Goal: Find specific page/section: Find specific page/section

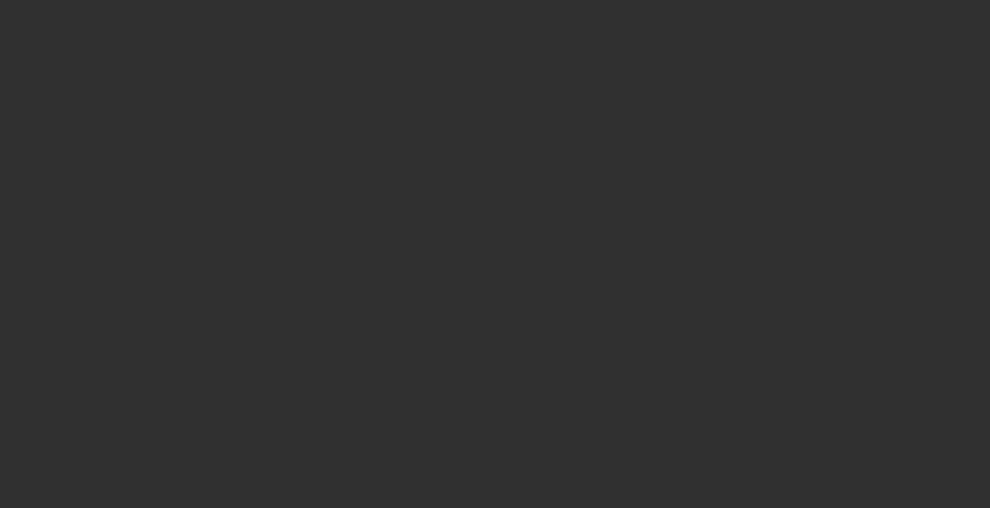
select select "10"
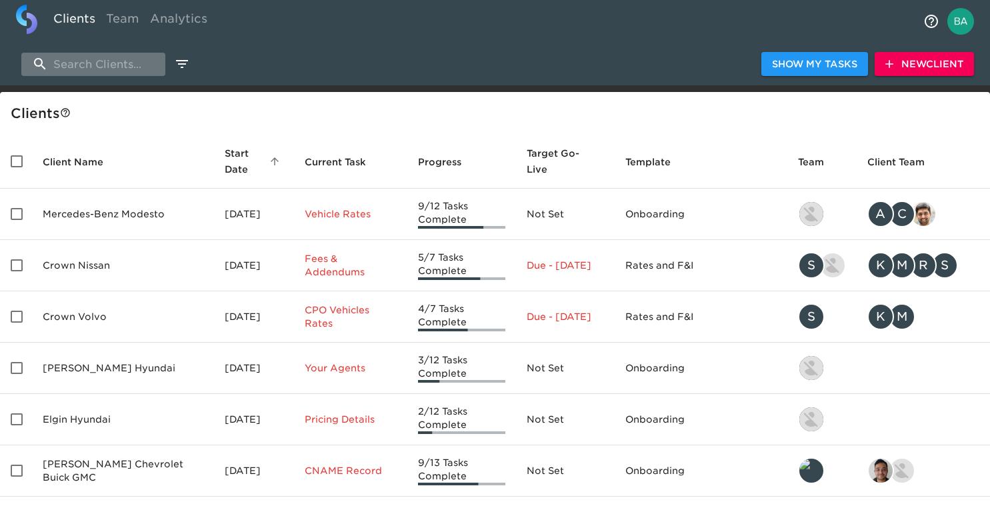
click at [76, 61] on input "search" at bounding box center [93, 64] width 144 height 23
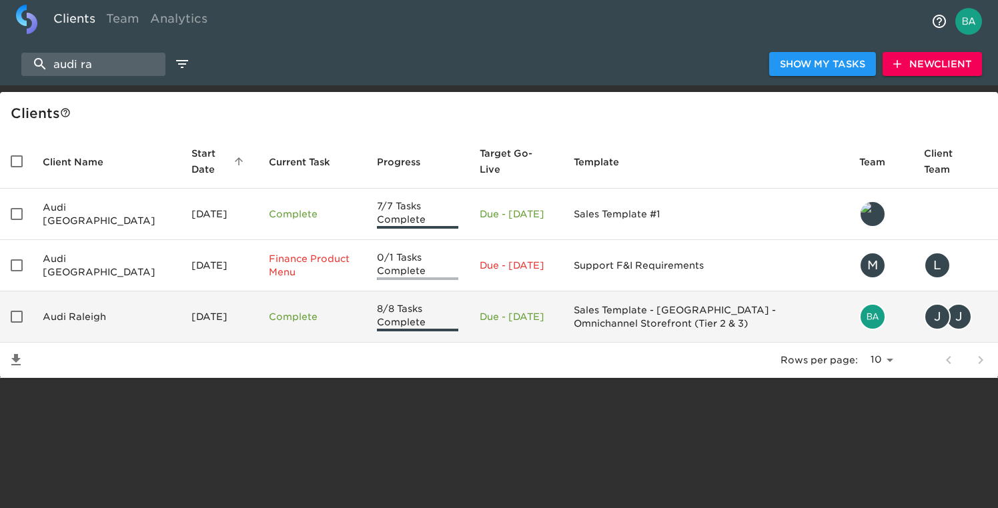
type input "audi ra"
click at [114, 313] on td "Audi Raleigh" at bounding box center [106, 316] width 149 height 51
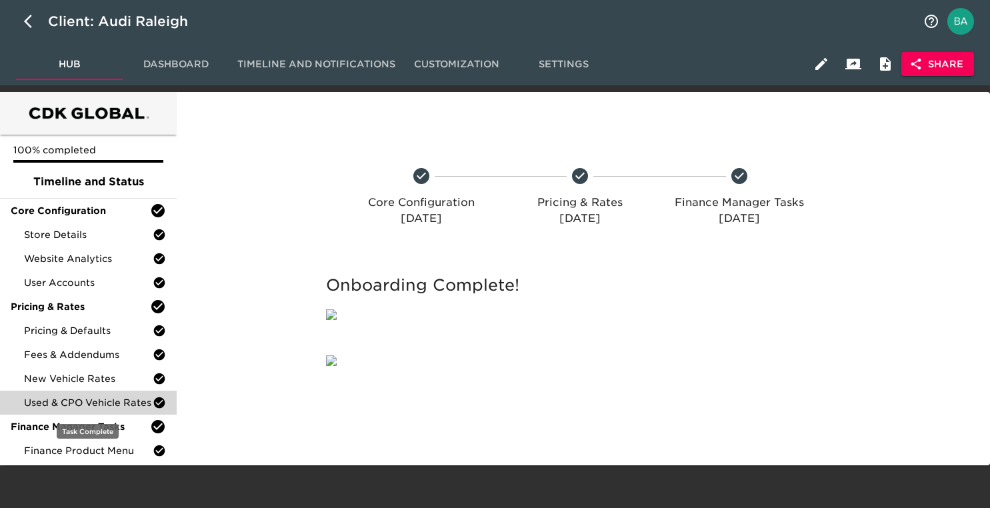
click at [71, 409] on div "Used & CPO Vehicle Rates" at bounding box center [88, 403] width 177 height 24
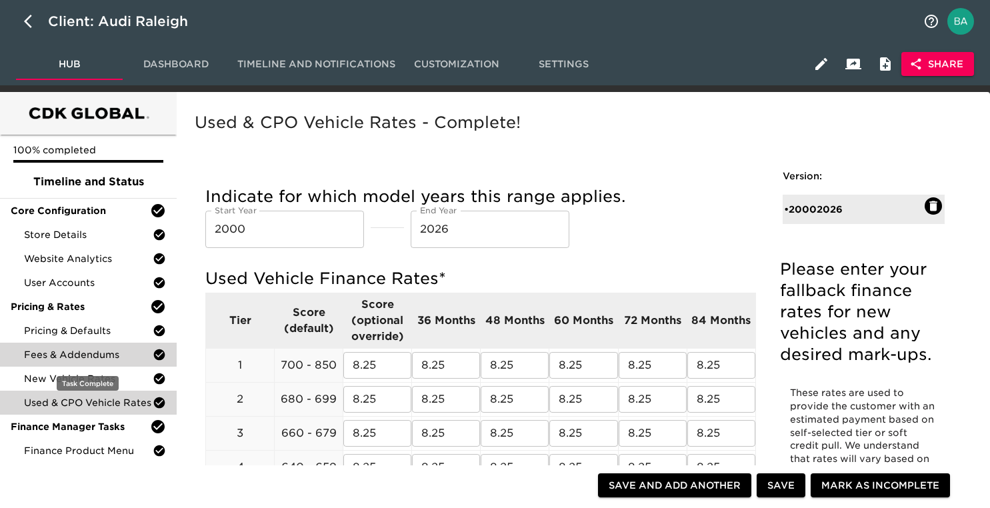
click at [51, 347] on div "Fees & Addendums" at bounding box center [88, 355] width 177 height 24
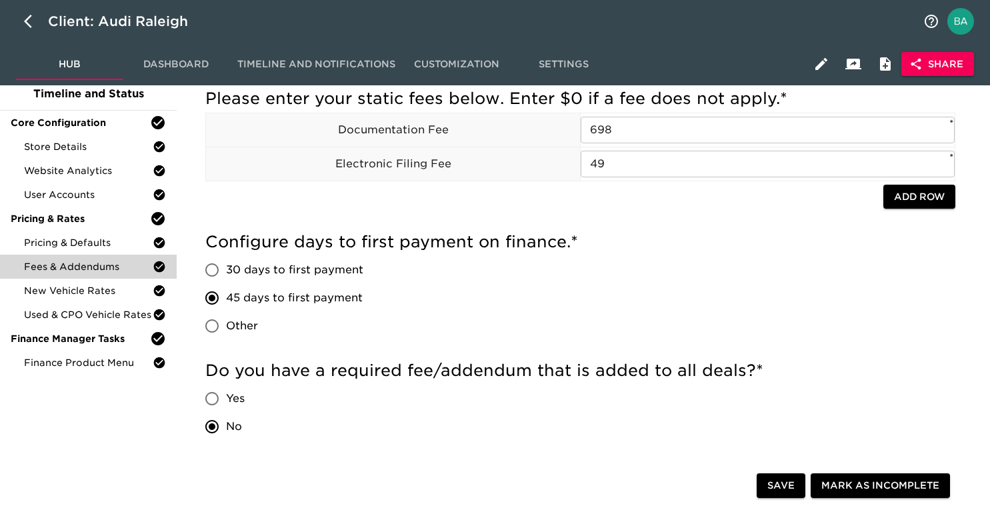
scroll to position [105, 0]
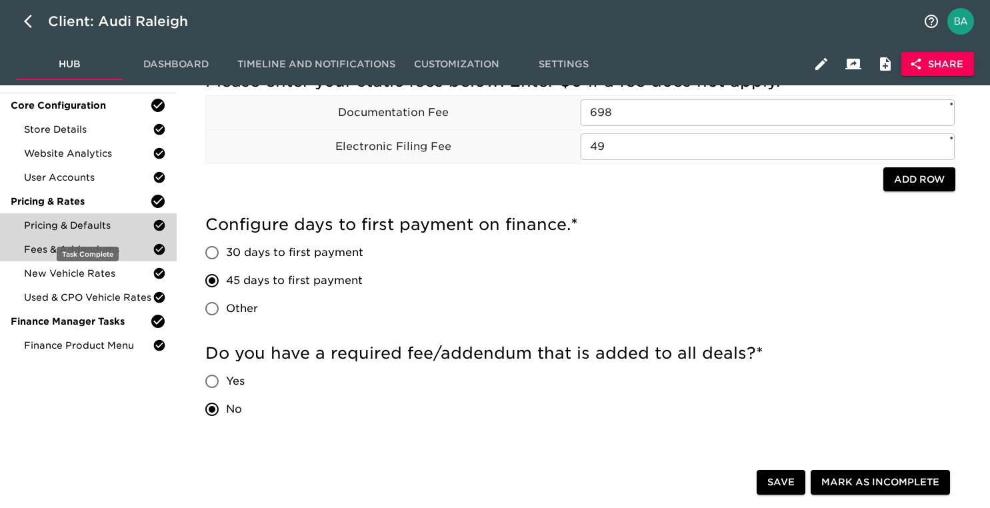
click at [95, 227] on span "Pricing & Defaults" at bounding box center [88, 225] width 129 height 13
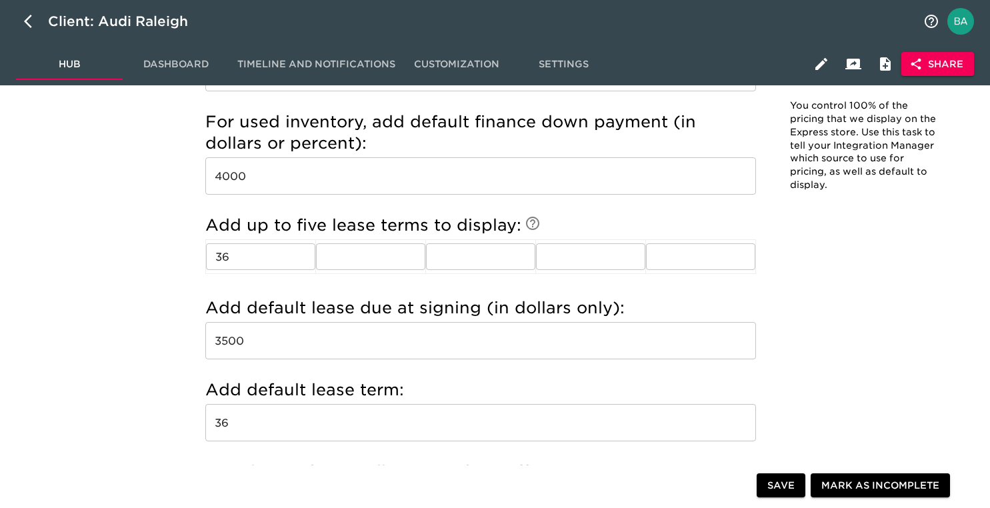
scroll to position [1491, 0]
